Goal: Contribute content: Add original content to the website for others to see

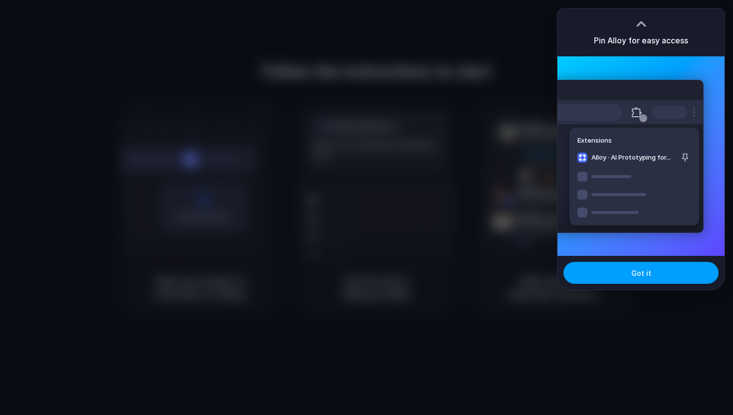
click at [643, 268] on span "Got it" at bounding box center [641, 273] width 20 height 10
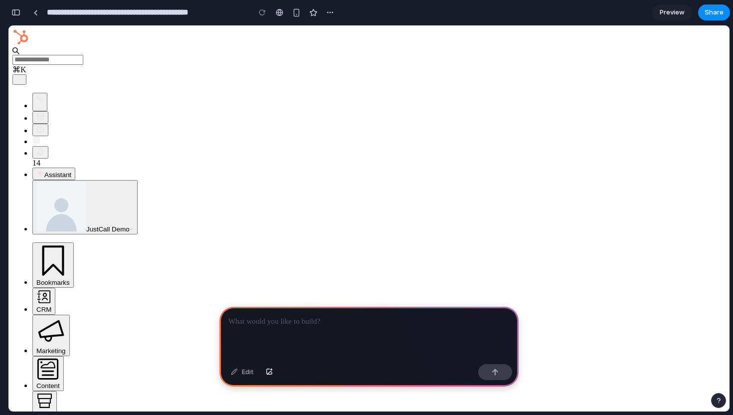
click at [308, 326] on p at bounding box center [368, 322] width 281 height 12
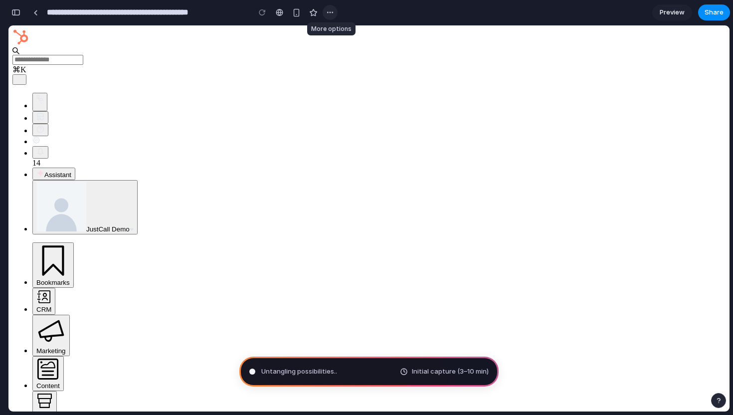
click at [326, 12] on div "button" at bounding box center [330, 12] width 8 height 8
click at [351, 10] on div "Duplicate Delete" at bounding box center [366, 207] width 733 height 415
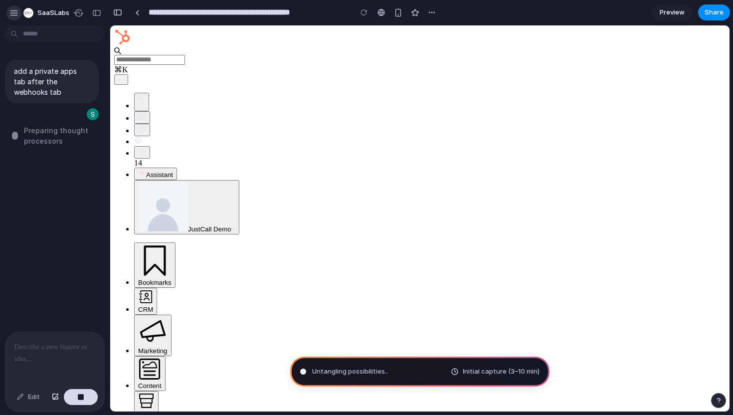
click at [13, 12] on div "button" at bounding box center [13, 12] width 9 height 9
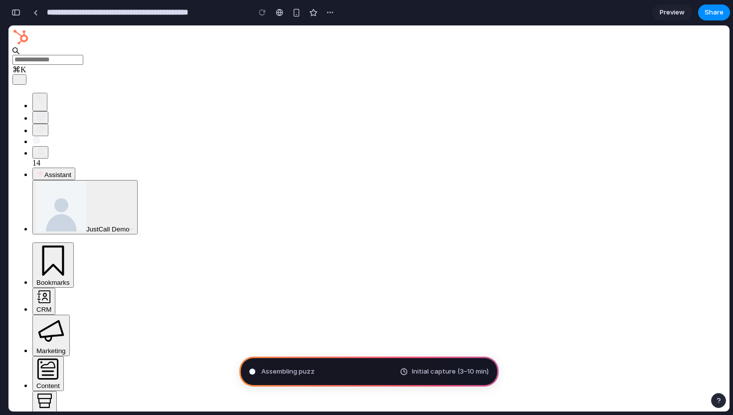
type input "**********"
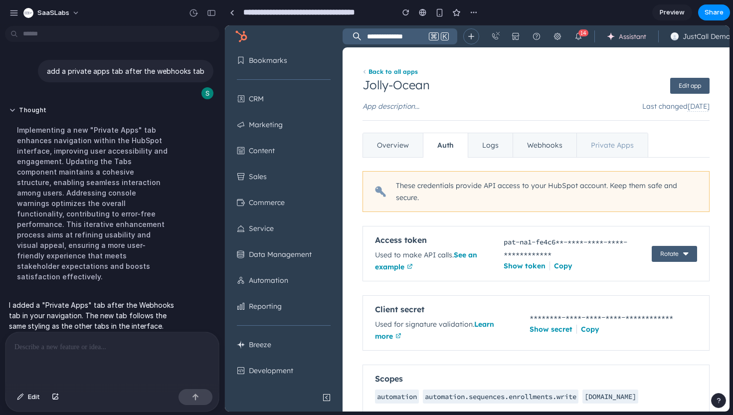
click at [610, 142] on i18n-string "Private Apps" at bounding box center [612, 145] width 43 height 9
click at [547, 150] on link "Webhooks" at bounding box center [544, 145] width 64 height 24
click at [499, 151] on link "Logs" at bounding box center [490, 145] width 45 height 24
click at [266, 181] on button "Sales" at bounding box center [284, 176] width 118 height 26
click at [321, 199] on button "Commerce" at bounding box center [284, 202] width 118 height 26
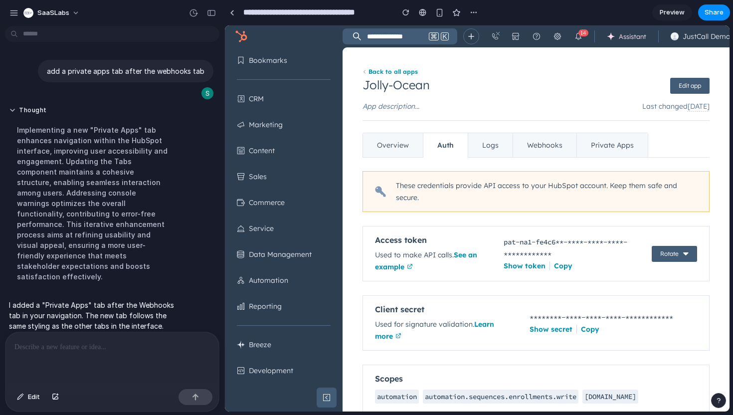
click at [320, 400] on button at bounding box center [327, 397] width 20 height 20
click at [605, 137] on link "Private Apps" at bounding box center [611, 145] width 71 height 24
